Goal: Information Seeking & Learning: Learn about a topic

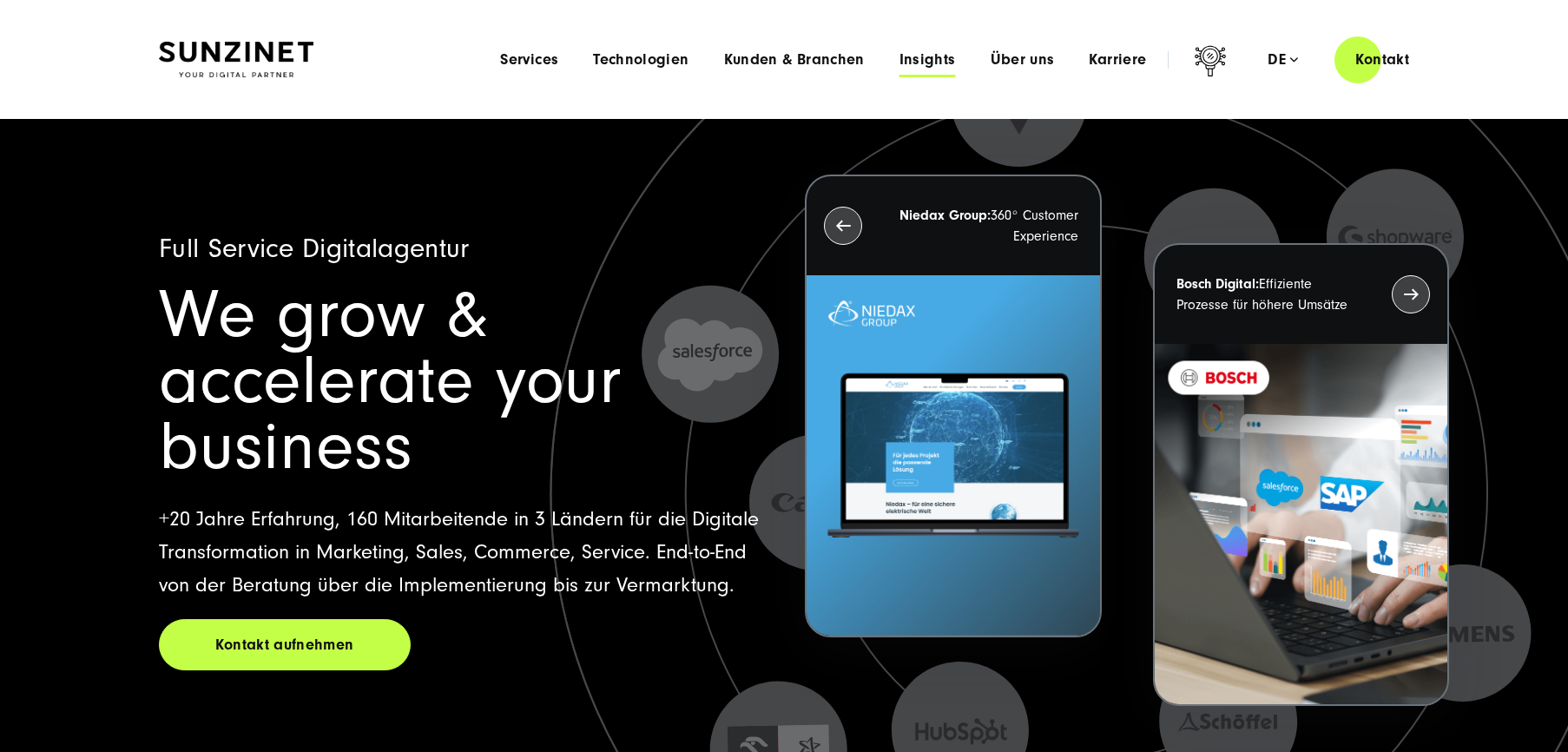
click at [938, 58] on span "Insights" at bounding box center [928, 59] width 56 height 17
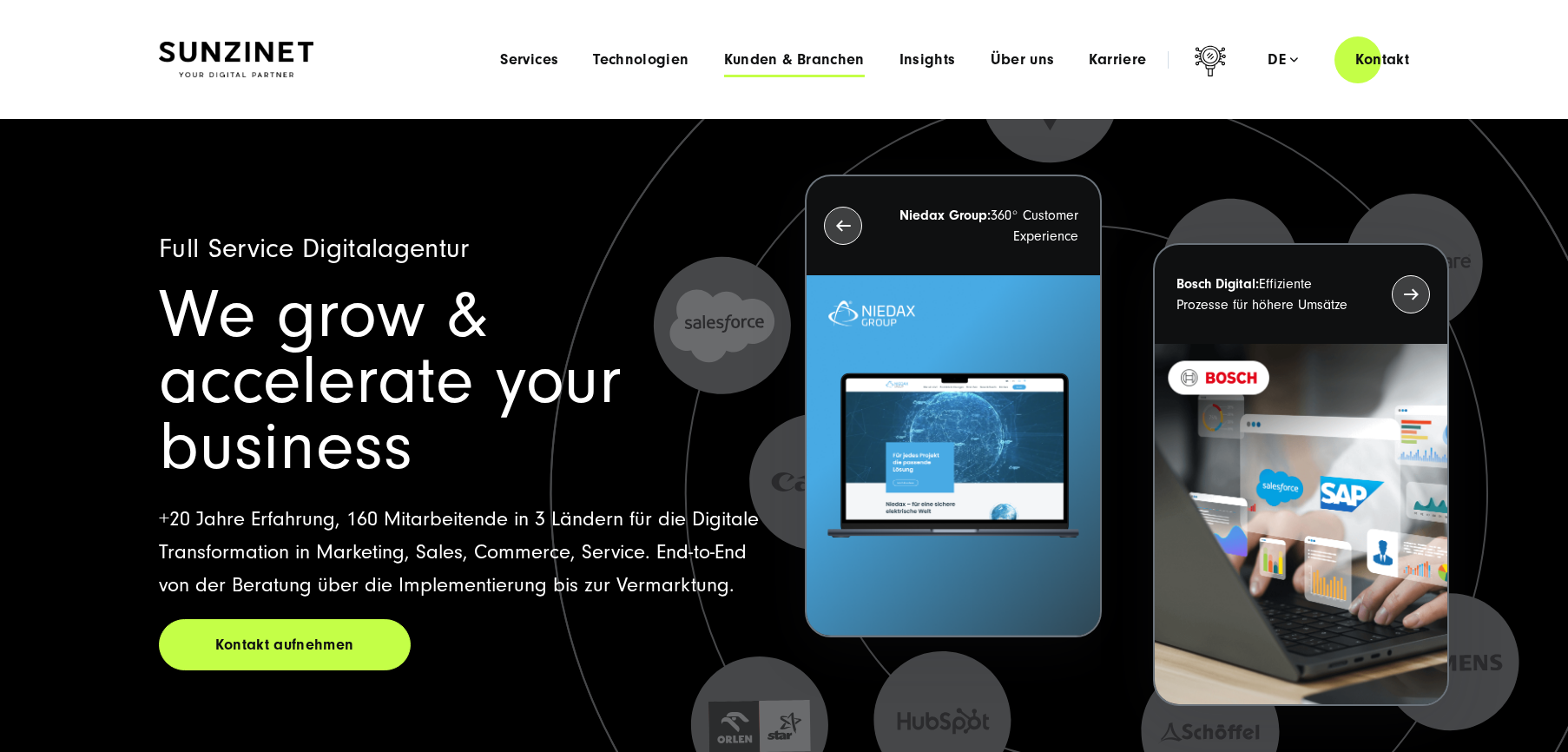
click at [812, 59] on span "Kunden & Branchen" at bounding box center [794, 59] width 141 height 17
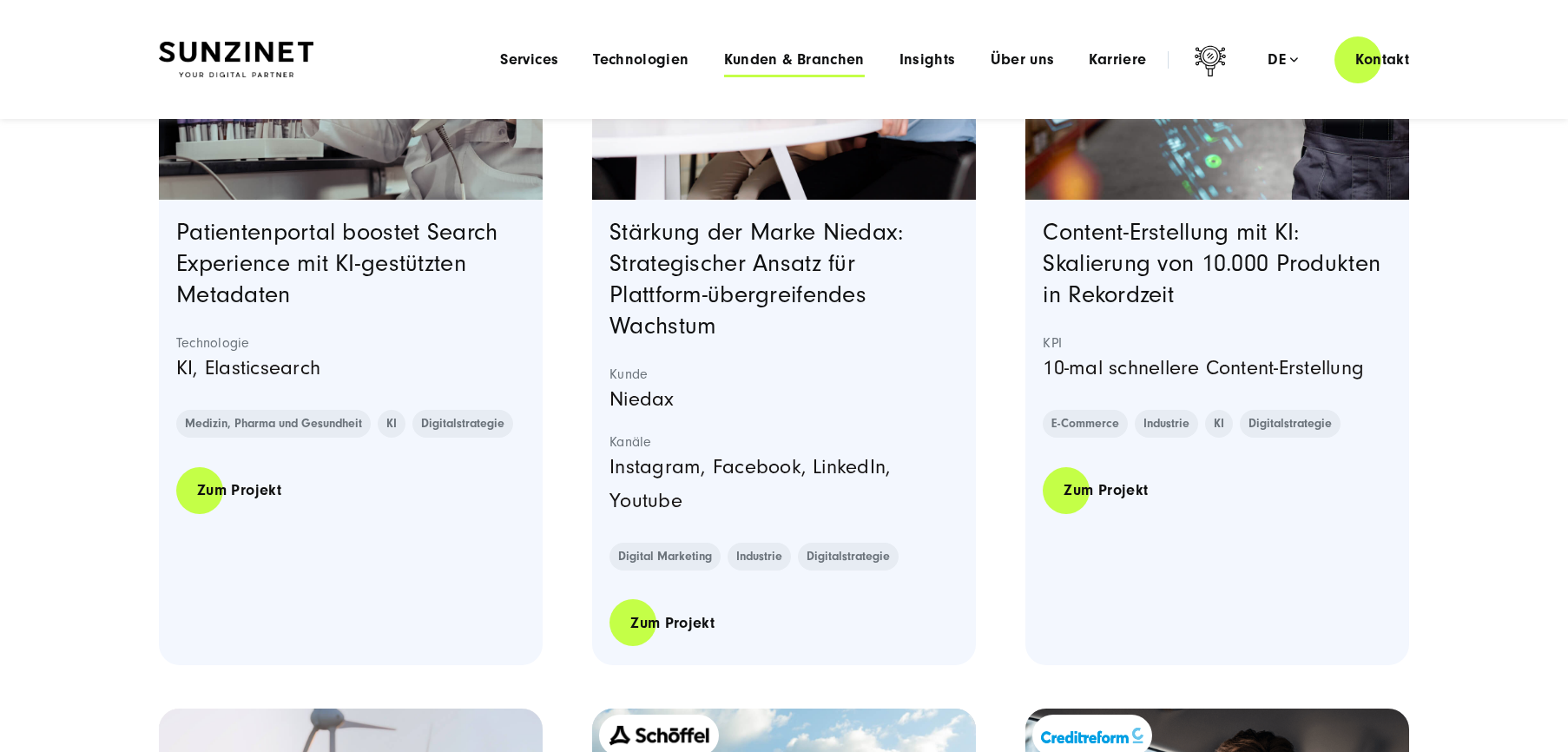
scroll to position [1598, 0]
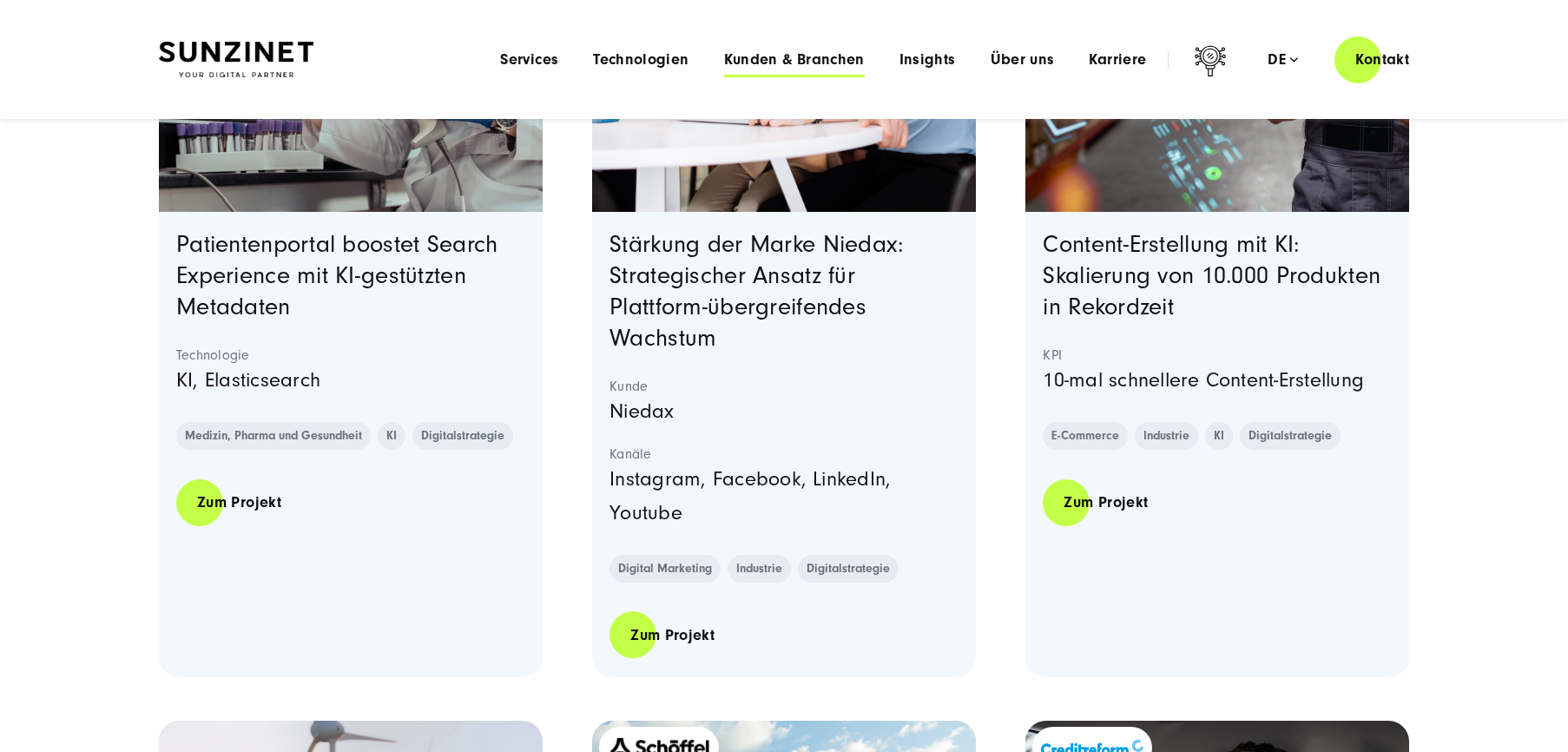
click at [814, 65] on span "Kunden & Branchen" at bounding box center [794, 59] width 141 height 17
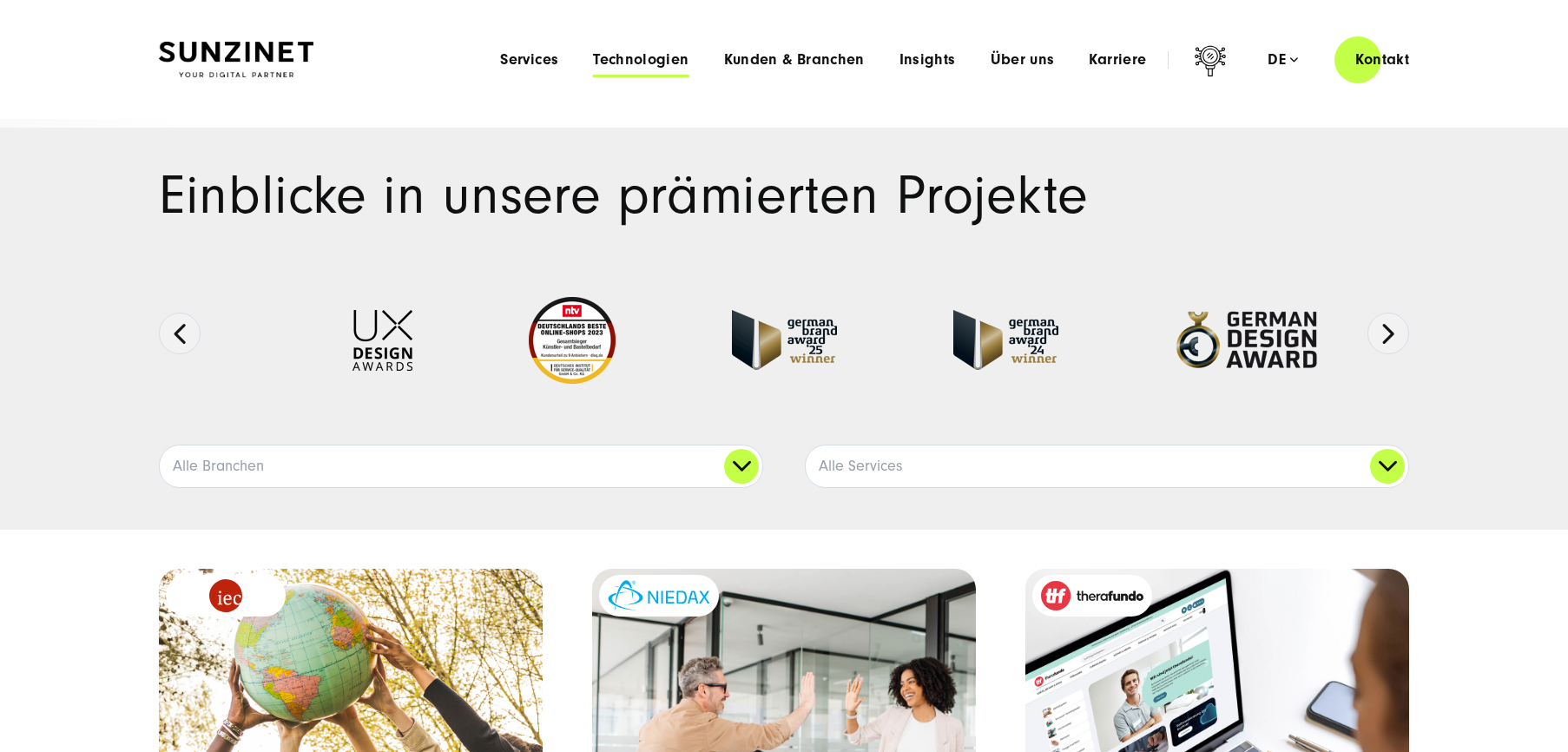
click at [658, 54] on span "Technologien" at bounding box center [640, 59] width 95 height 17
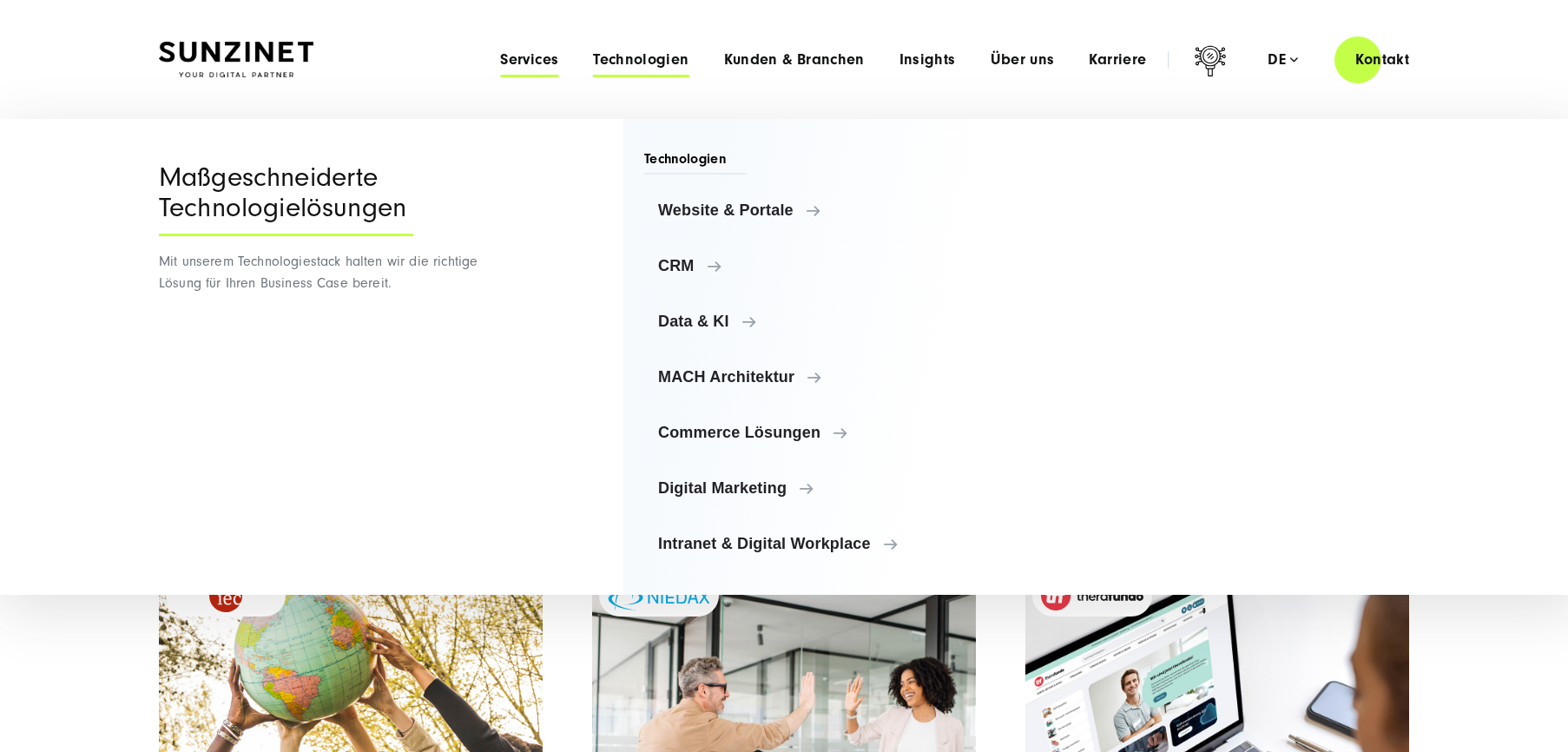
click at [551, 64] on span "Services" at bounding box center [529, 59] width 58 height 17
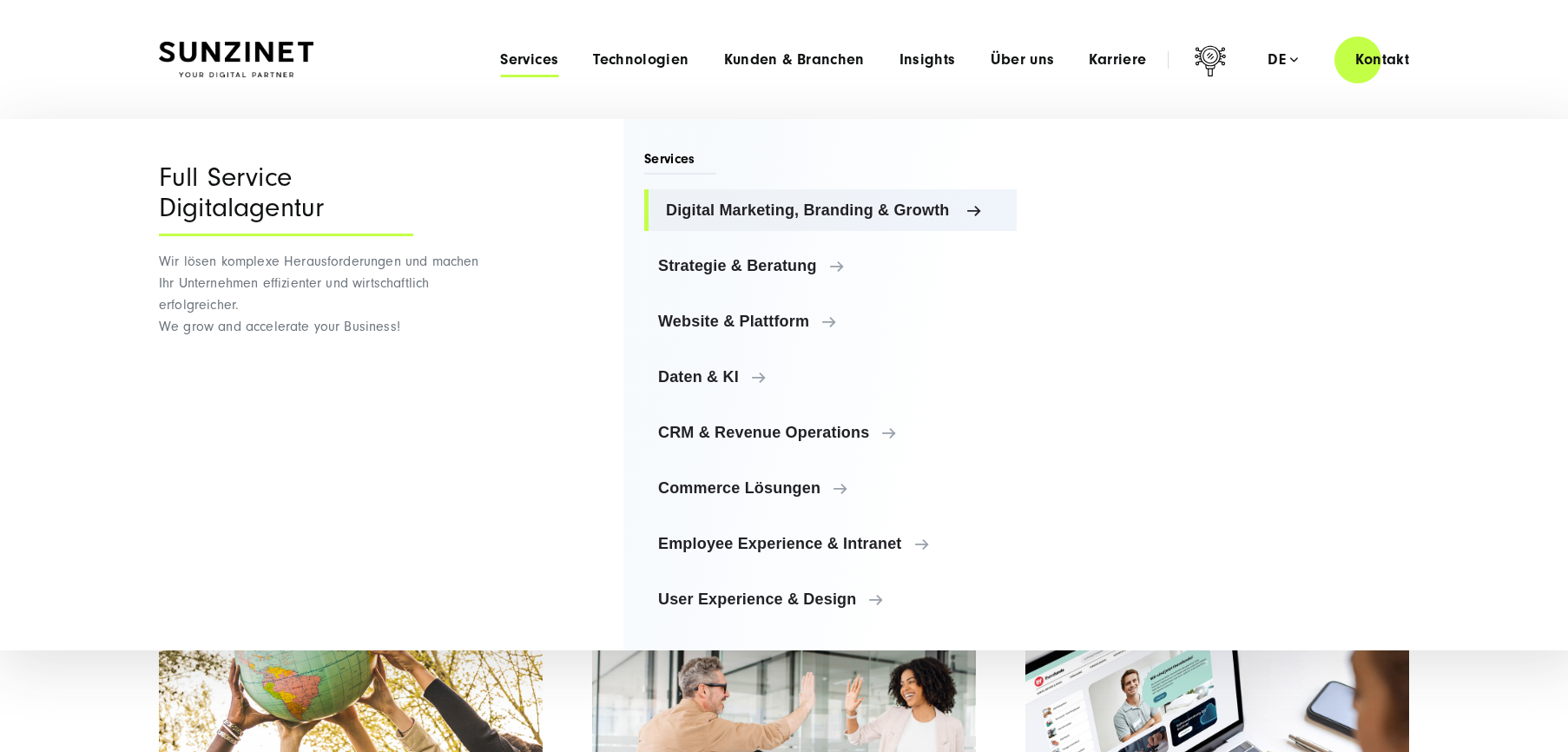
click at [752, 204] on span "Digital Marketing, Branding & Growth" at bounding box center [834, 210] width 337 height 17
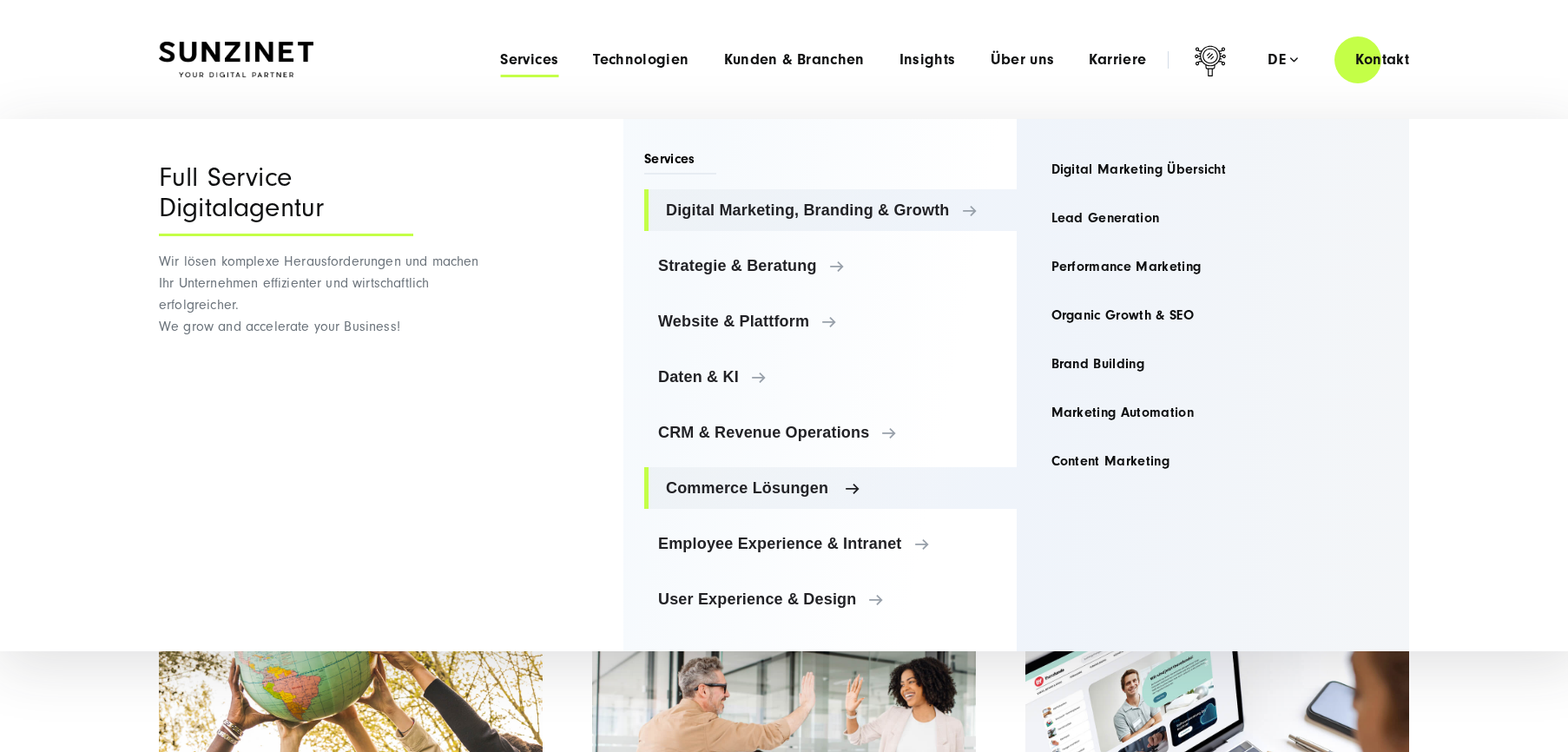
click at [764, 502] on link "Commerce Lösungen" at bounding box center [830, 488] width 372 height 42
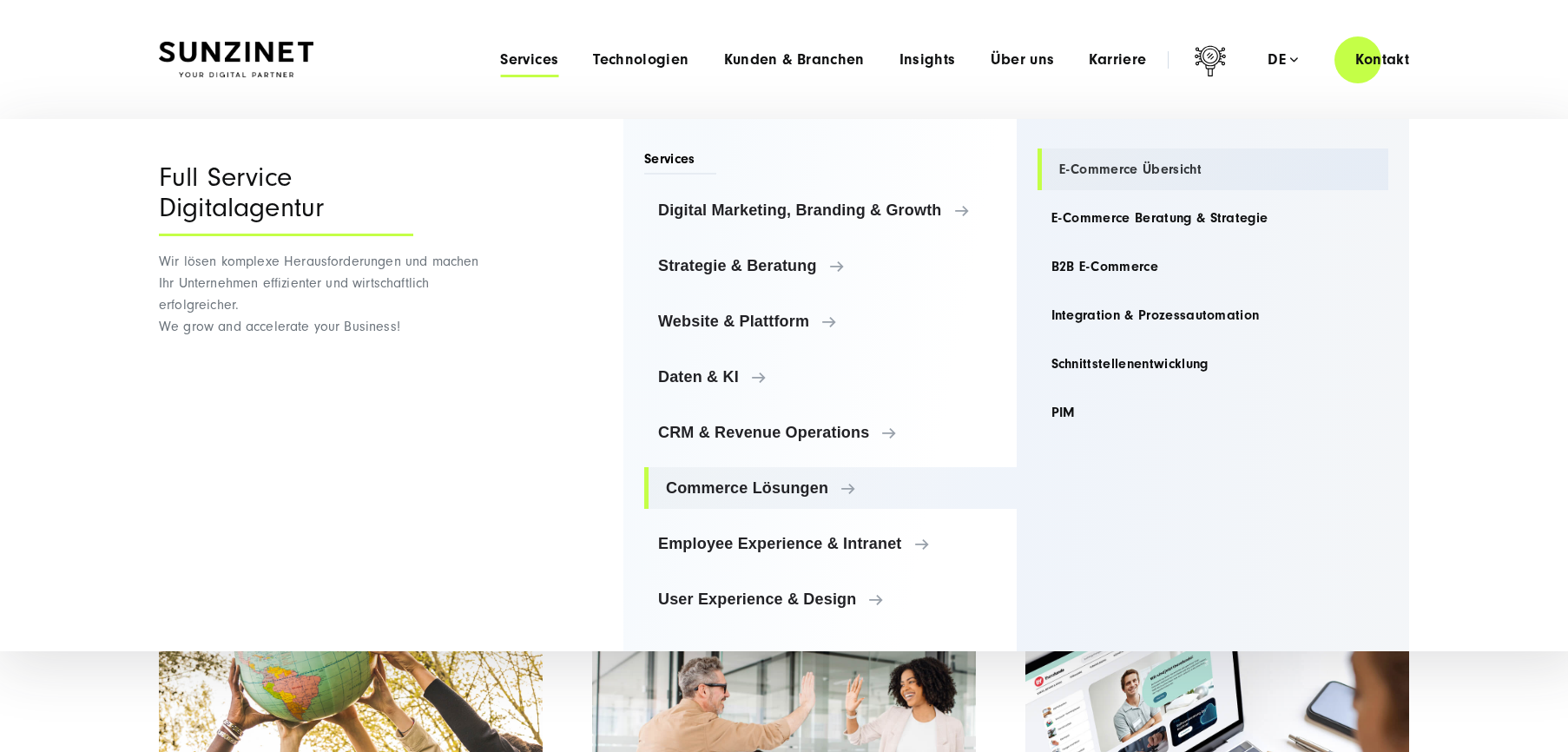
click at [1114, 153] on link "E-Commerce Übersicht" at bounding box center [1213, 169] width 352 height 42
